Goal: Task Accomplishment & Management: Use online tool/utility

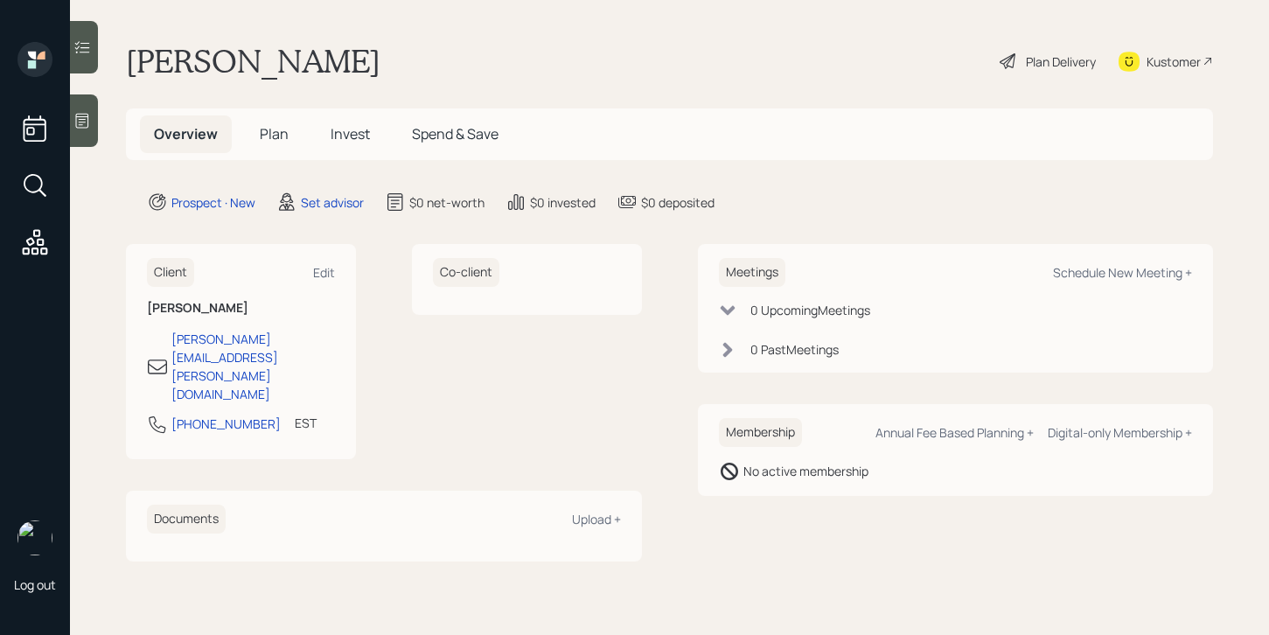
click at [87, 126] on icon at bounding box center [81, 120] width 17 height 17
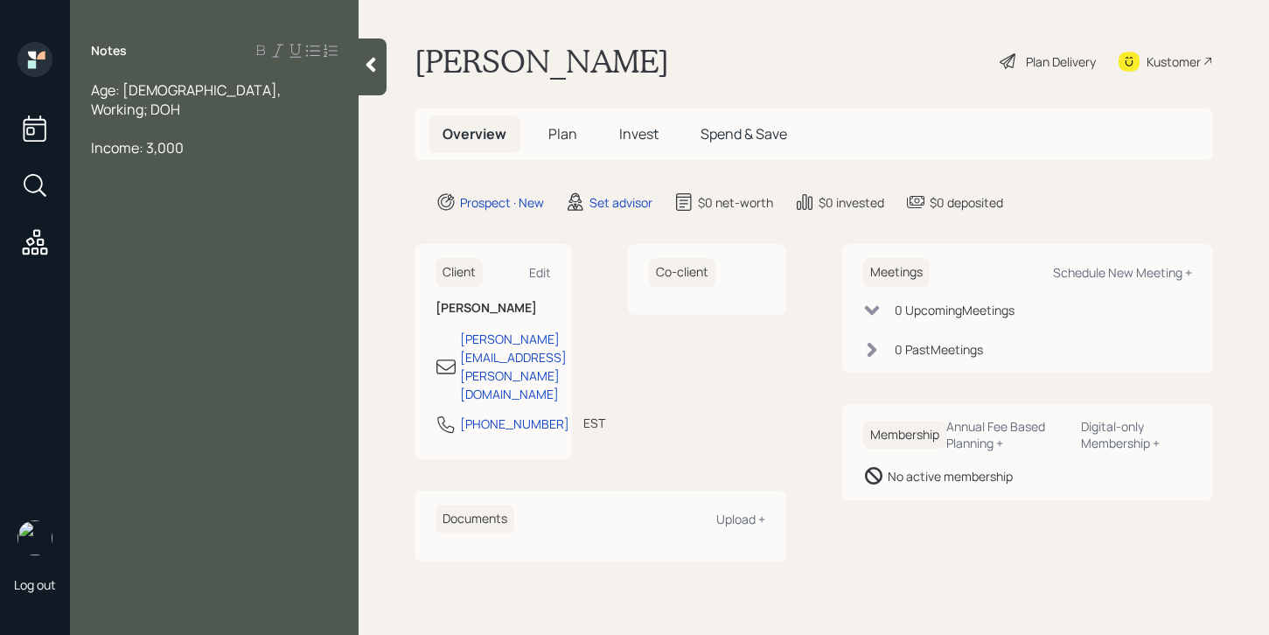
click at [139, 93] on span "Age: [DEMOGRAPHIC_DATA], Working; DOH" at bounding box center [187, 99] width 192 height 38
click at [251, 119] on div at bounding box center [214, 128] width 247 height 19
click at [262, 157] on div at bounding box center [214, 166] width 247 height 19
click at [143, 138] on span "Income: 3,000" at bounding box center [137, 147] width 93 height 19
click at [148, 138] on span "Income: 3,000" at bounding box center [137, 147] width 93 height 19
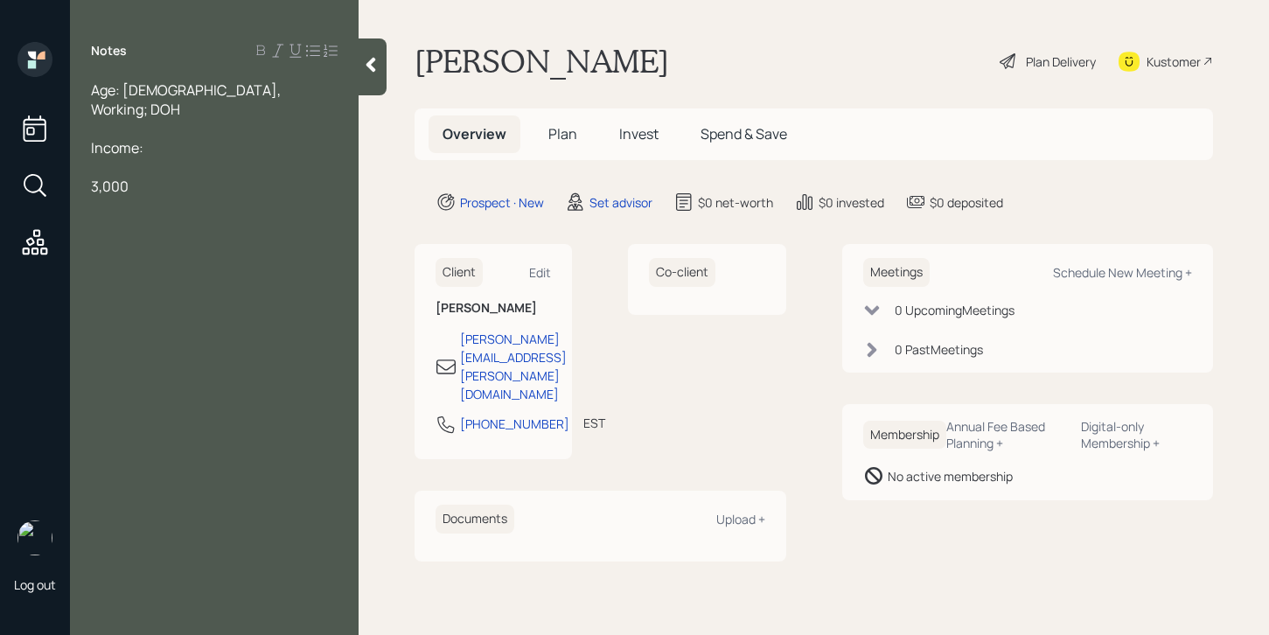
click at [166, 177] on div "3,000" at bounding box center [214, 186] width 247 height 19
click at [141, 177] on div "3,000" at bounding box center [214, 186] width 247 height 19
click at [91, 177] on span "3,000" at bounding box center [110, 186] width 38 height 19
click at [184, 273] on div at bounding box center [214, 282] width 247 height 19
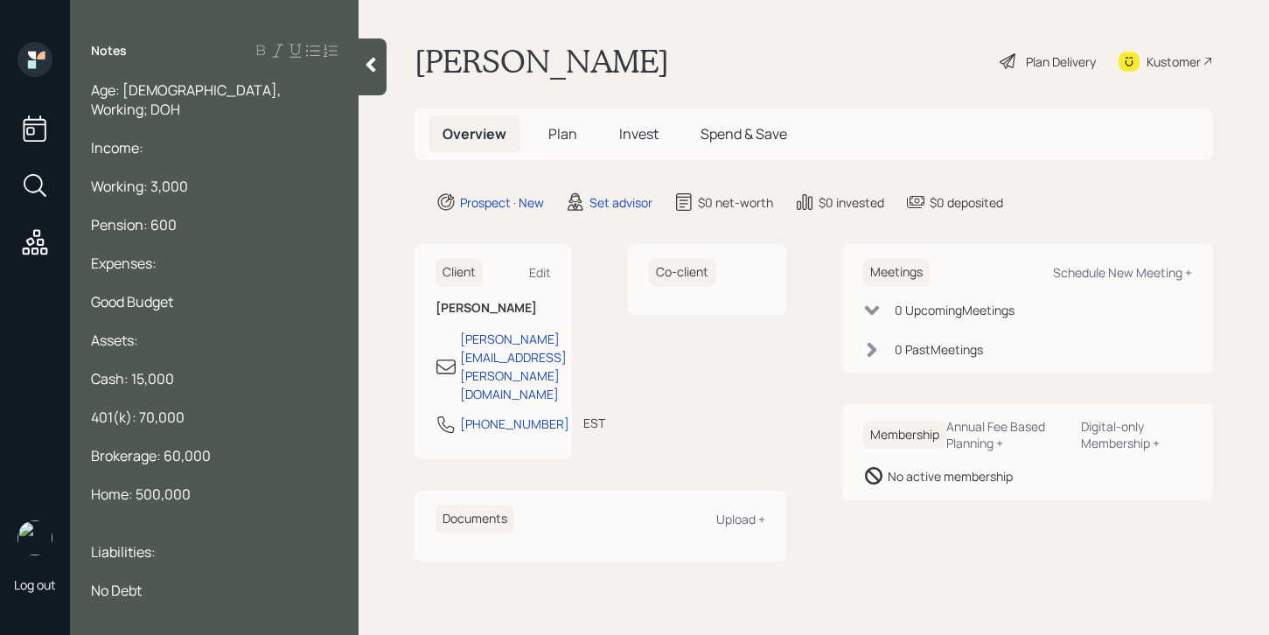
click at [186, 96] on span "Age: [DEMOGRAPHIC_DATA], Working; DOH" at bounding box center [187, 99] width 192 height 38
click at [205, 91] on span "Age: [DEMOGRAPHIC_DATA], Working; DOH" at bounding box center [187, 99] width 192 height 38
click at [290, 85] on div "Age: [DEMOGRAPHIC_DATA], Working; Married DOH" at bounding box center [214, 99] width 247 height 38
click at [254, 83] on span "Age: [DEMOGRAPHIC_DATA], Working; Married DOH" at bounding box center [187, 99] width 192 height 38
drag, startPoint x: 289, startPoint y: 87, endPoint x: 255, endPoint y: 79, distance: 35.0
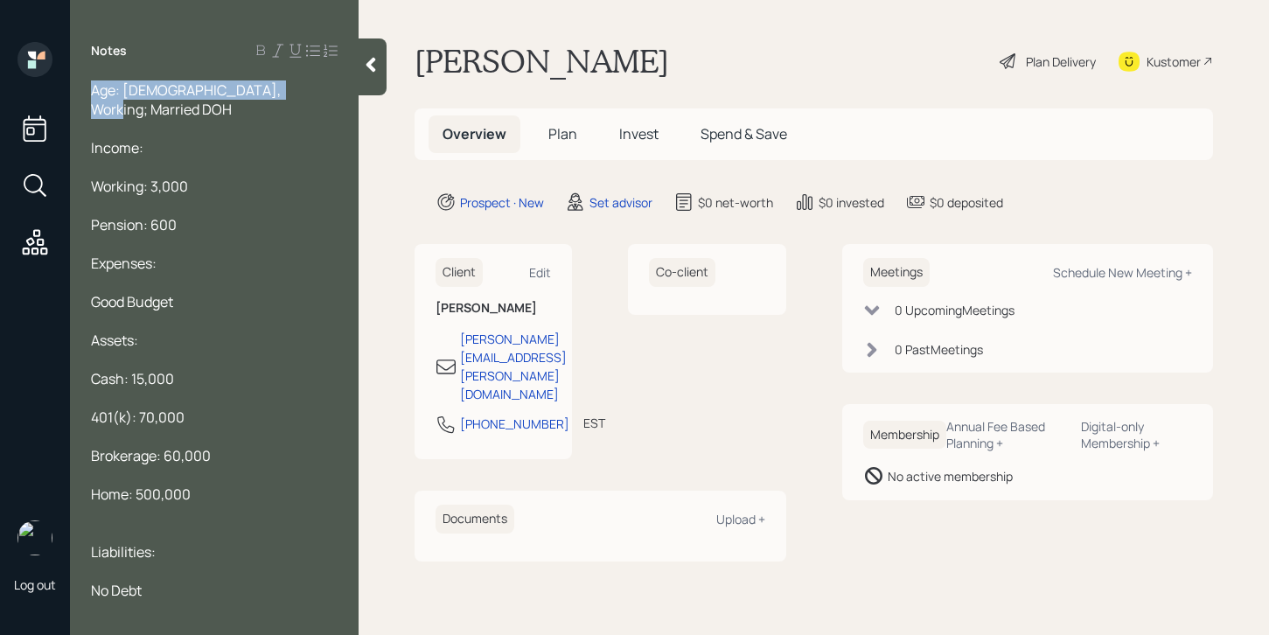
click at [255, 79] on div "Notes Age: [DEMOGRAPHIC_DATA], Working; Married DOH Income: Working: 3,000 Pens…" at bounding box center [214, 328] width 289 height 572
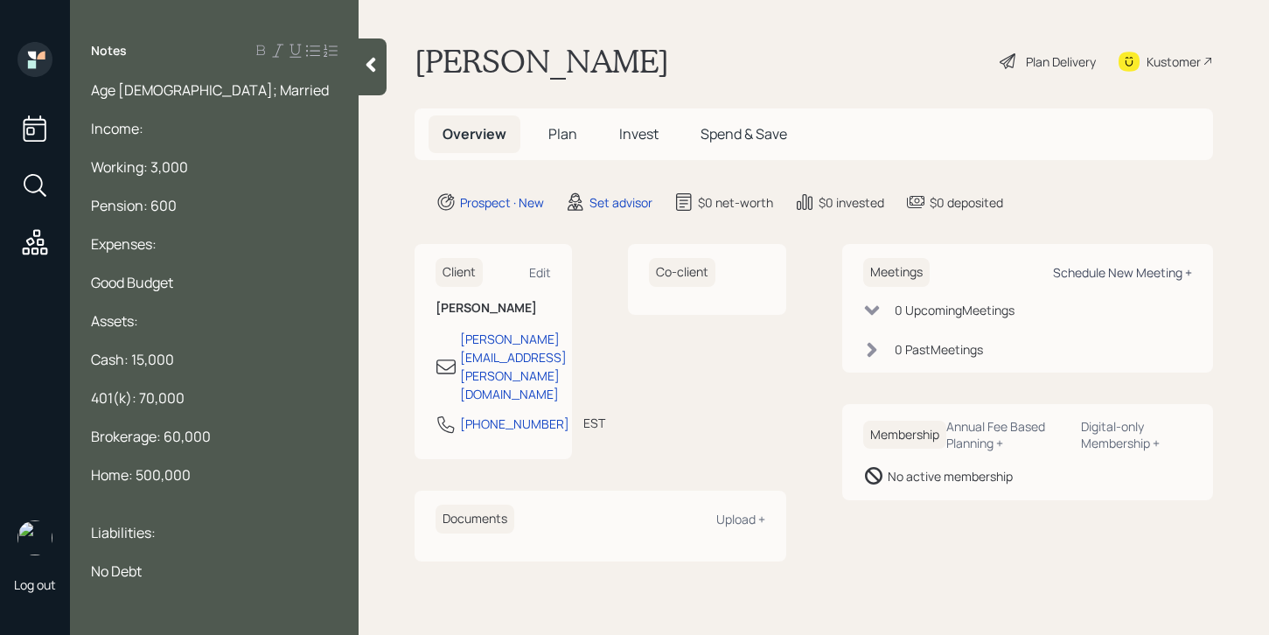
click at [1109, 269] on div "Schedule New Meeting +" at bounding box center [1122, 272] width 139 height 17
select select "round-[PERSON_NAME]"
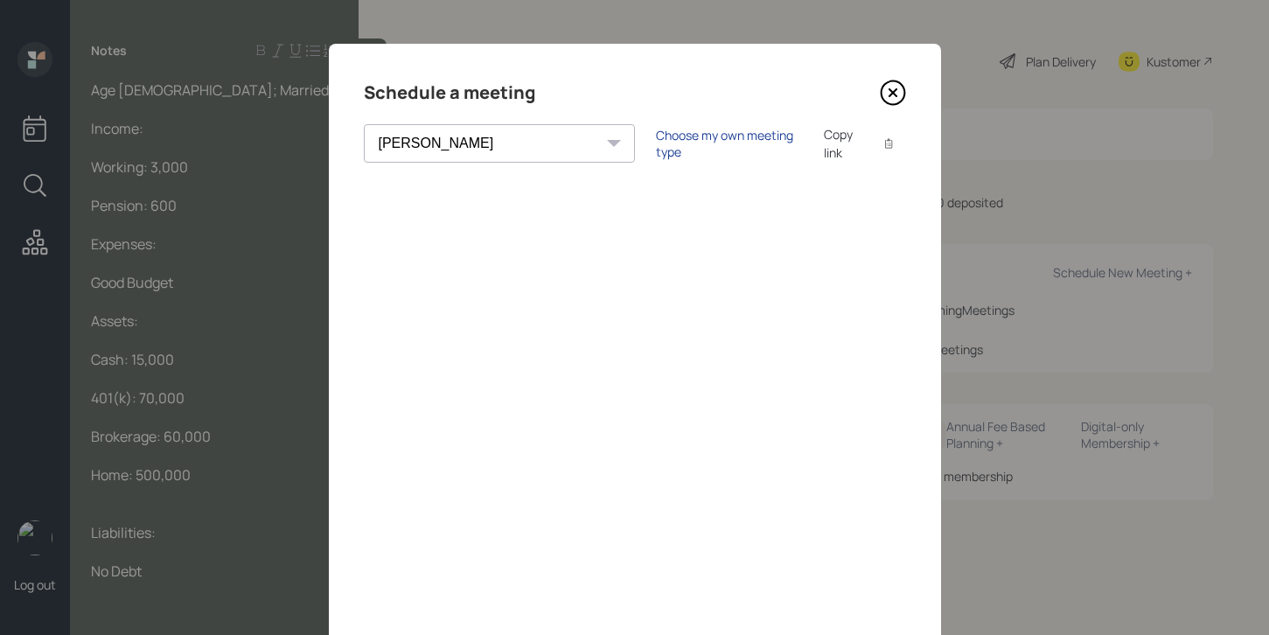
click at [656, 151] on div "Choose my own meeting type" at bounding box center [729, 143] width 147 height 33
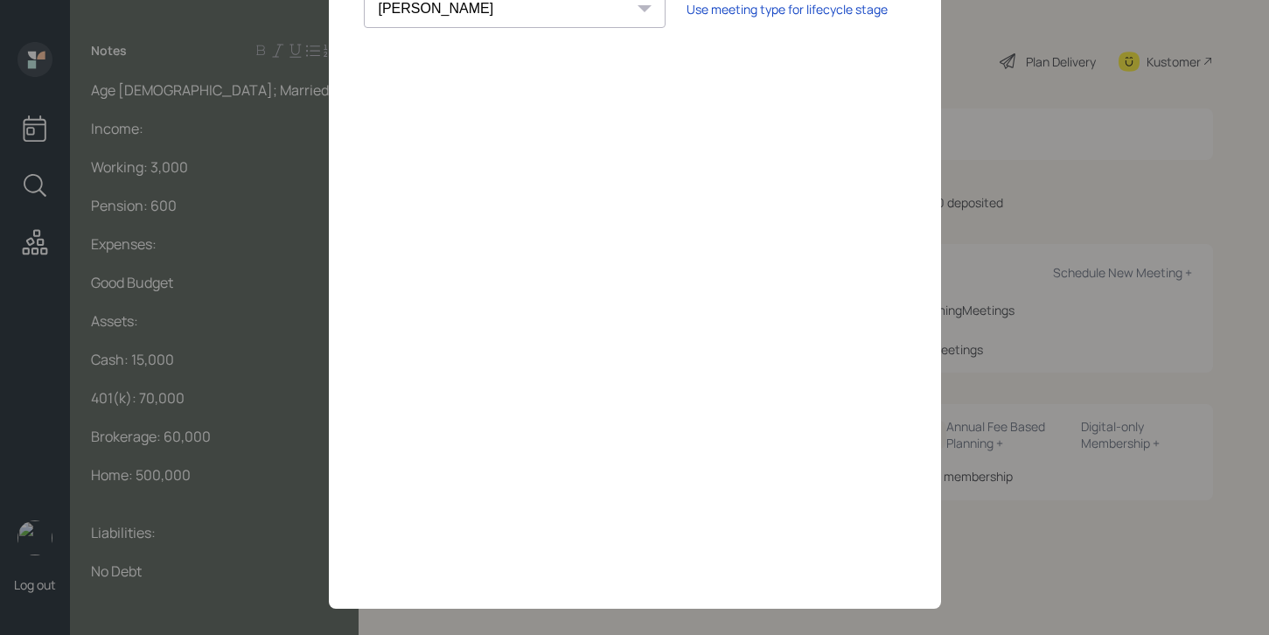
scroll to position [57, 0]
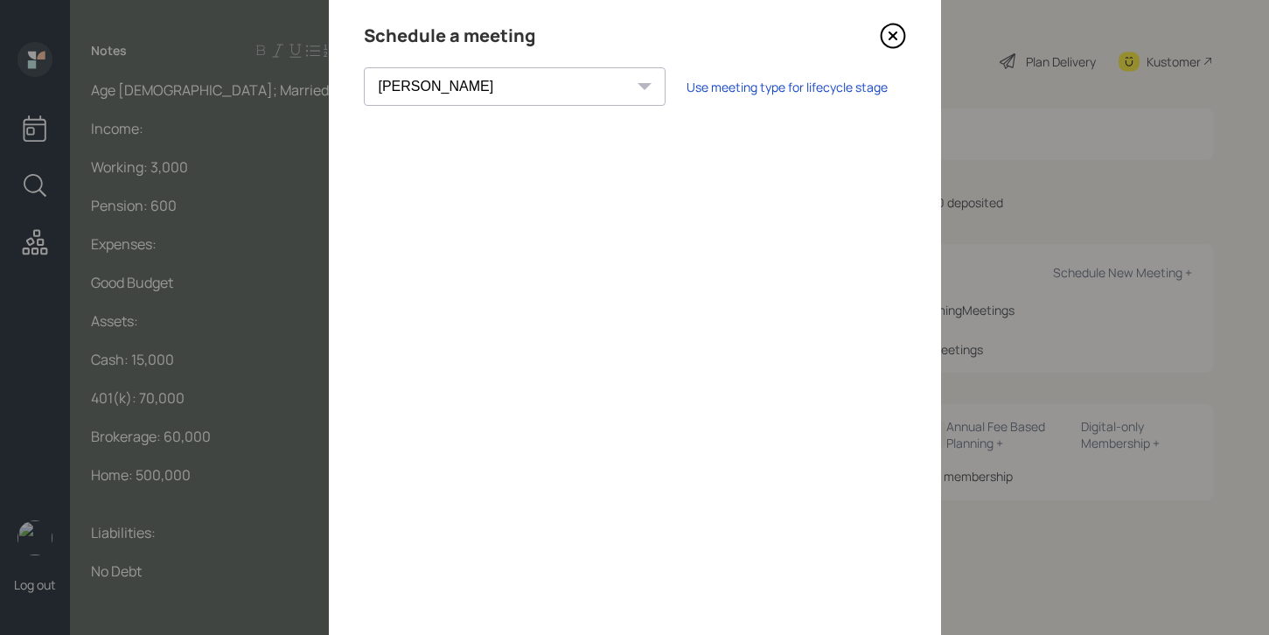
click at [883, 42] on icon at bounding box center [893, 36] width 24 height 24
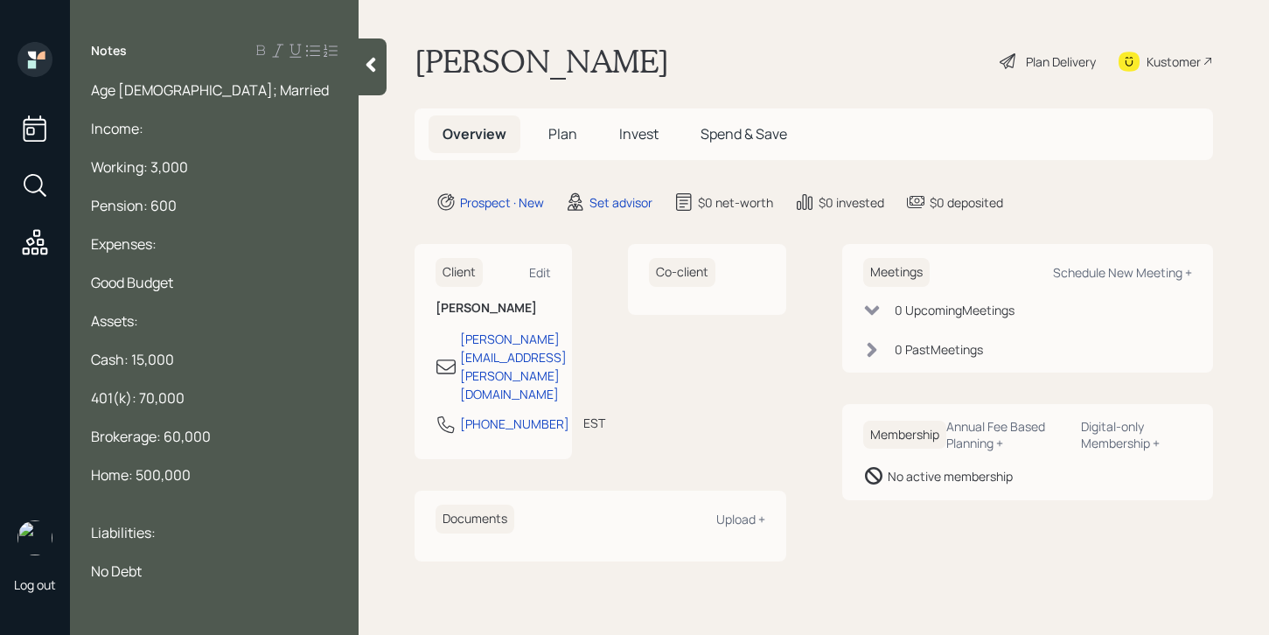
click at [213, 85] on div "Age [DEMOGRAPHIC_DATA]; Married" at bounding box center [214, 89] width 247 height 19
click at [144, 168] on span "Working: 3,000" at bounding box center [139, 166] width 97 height 19
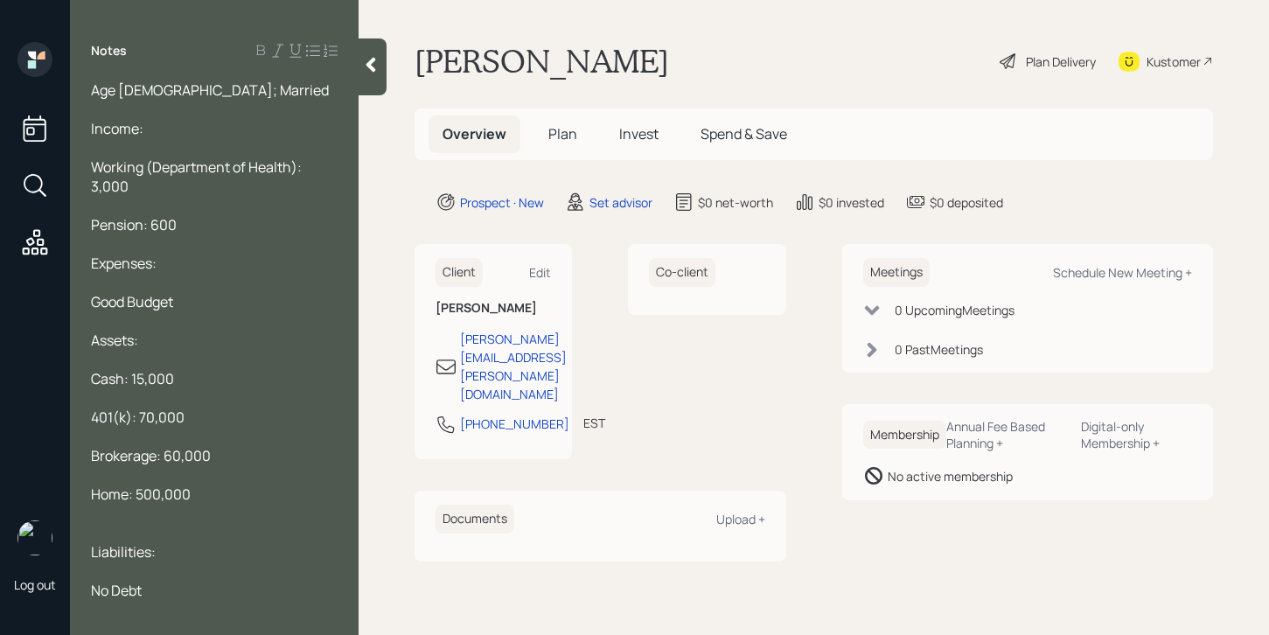
click at [218, 218] on div "Pension: 600" at bounding box center [214, 224] width 247 height 19
click at [198, 294] on div "Good Budget" at bounding box center [214, 301] width 247 height 19
click at [213, 88] on div "Age [DEMOGRAPHIC_DATA]; Married" at bounding box center [214, 85] width 247 height 19
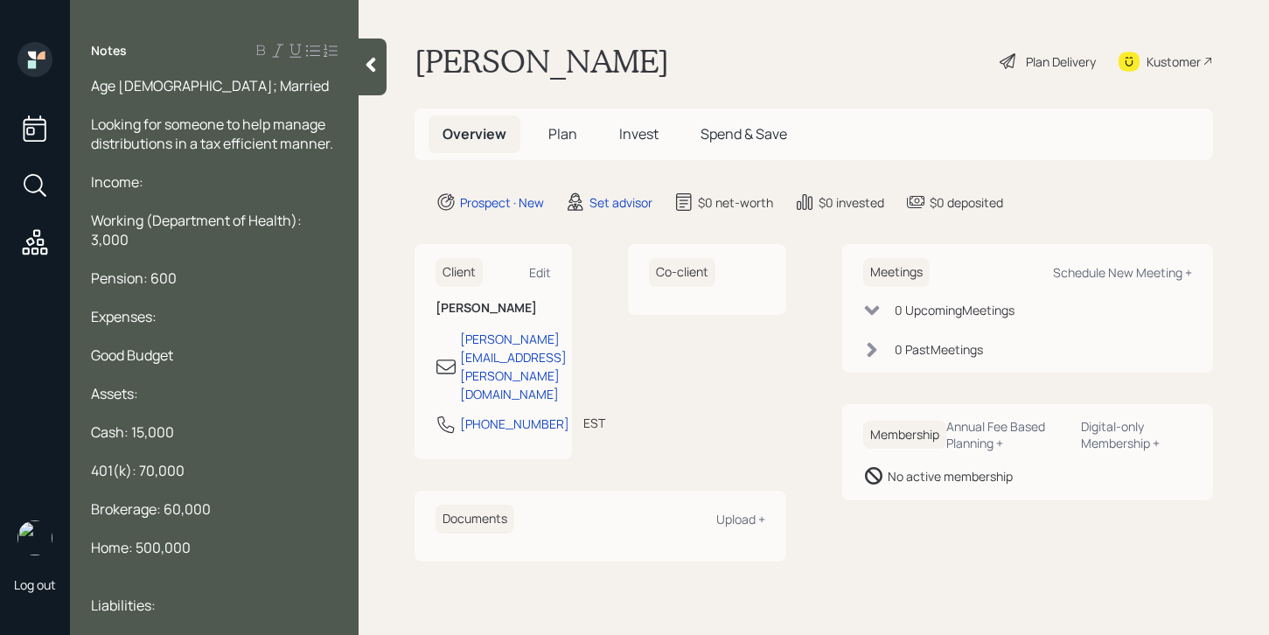
click at [379, 64] on icon at bounding box center [370, 64] width 17 height 17
